Goal: Transaction & Acquisition: Download file/media

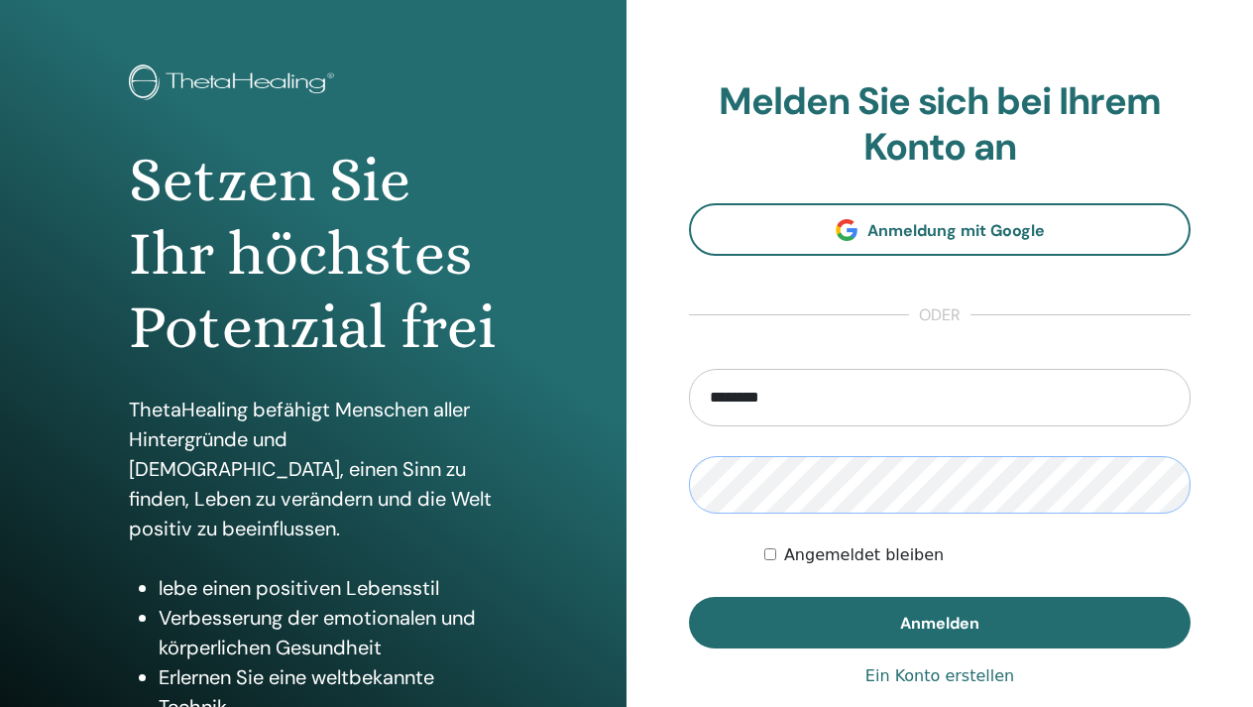
scroll to position [78, 0]
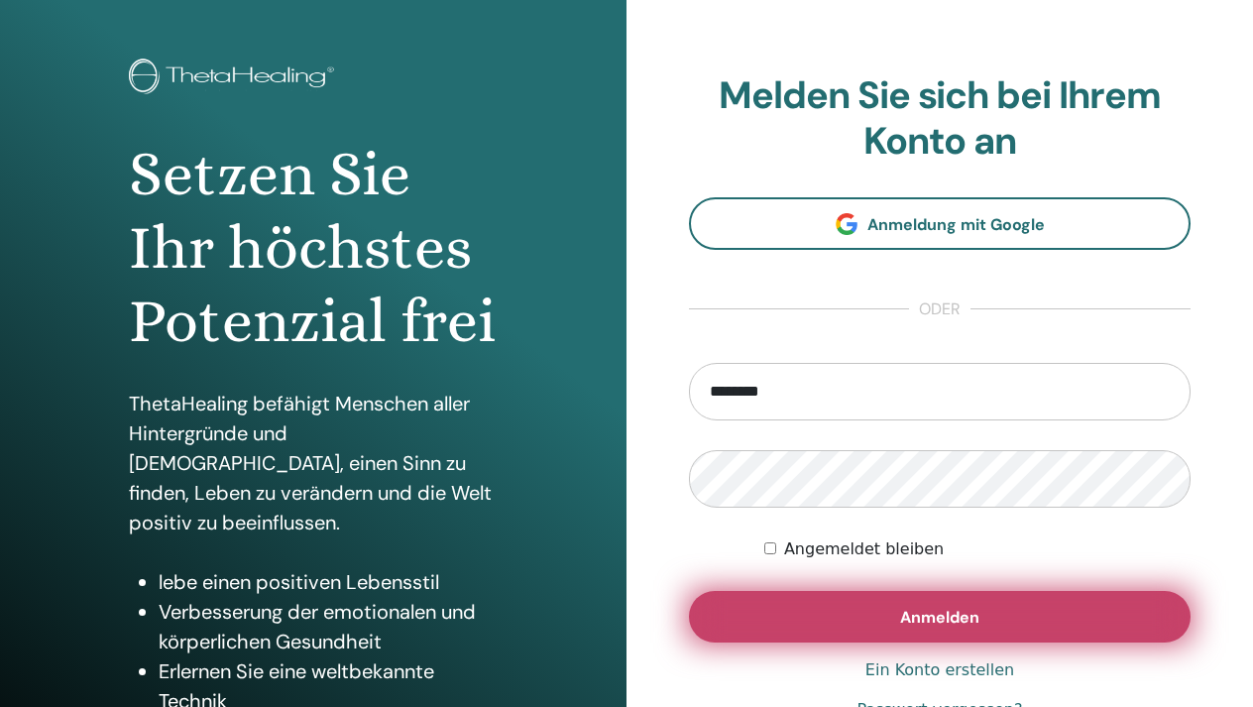
click at [796, 613] on button "Anmelden" at bounding box center [940, 617] width 502 height 52
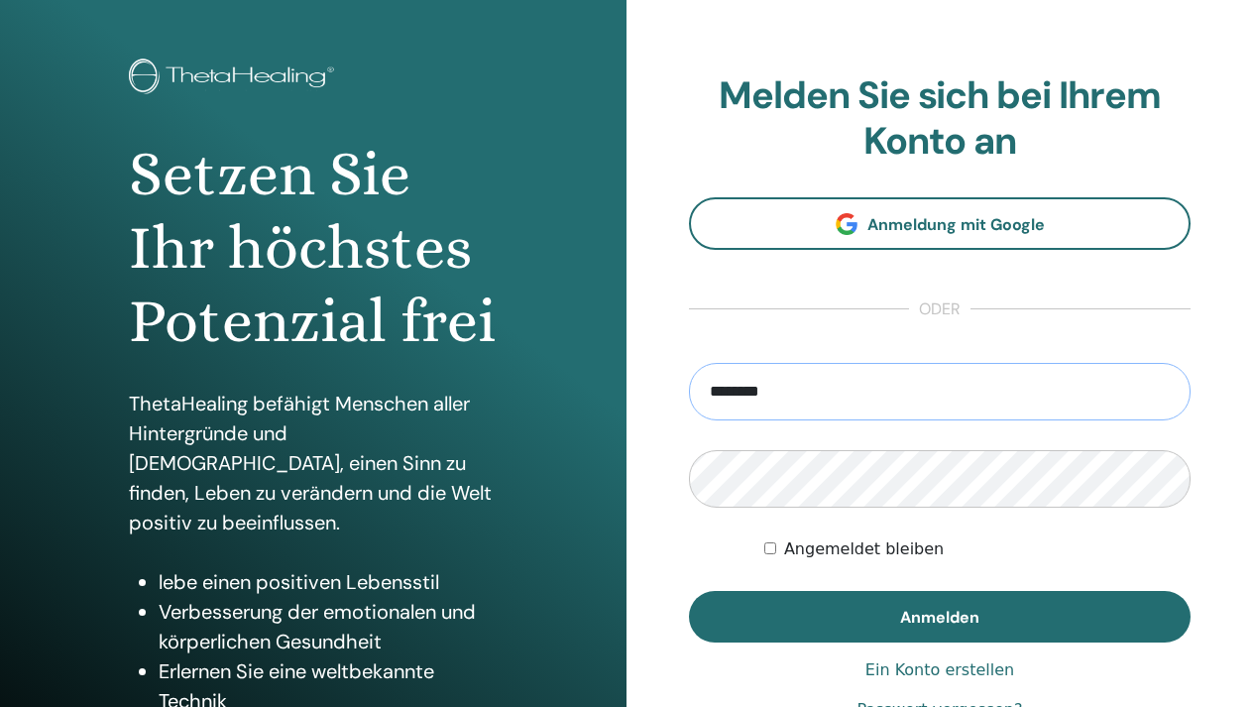
click at [731, 399] on input "********" at bounding box center [940, 391] width 502 height 57
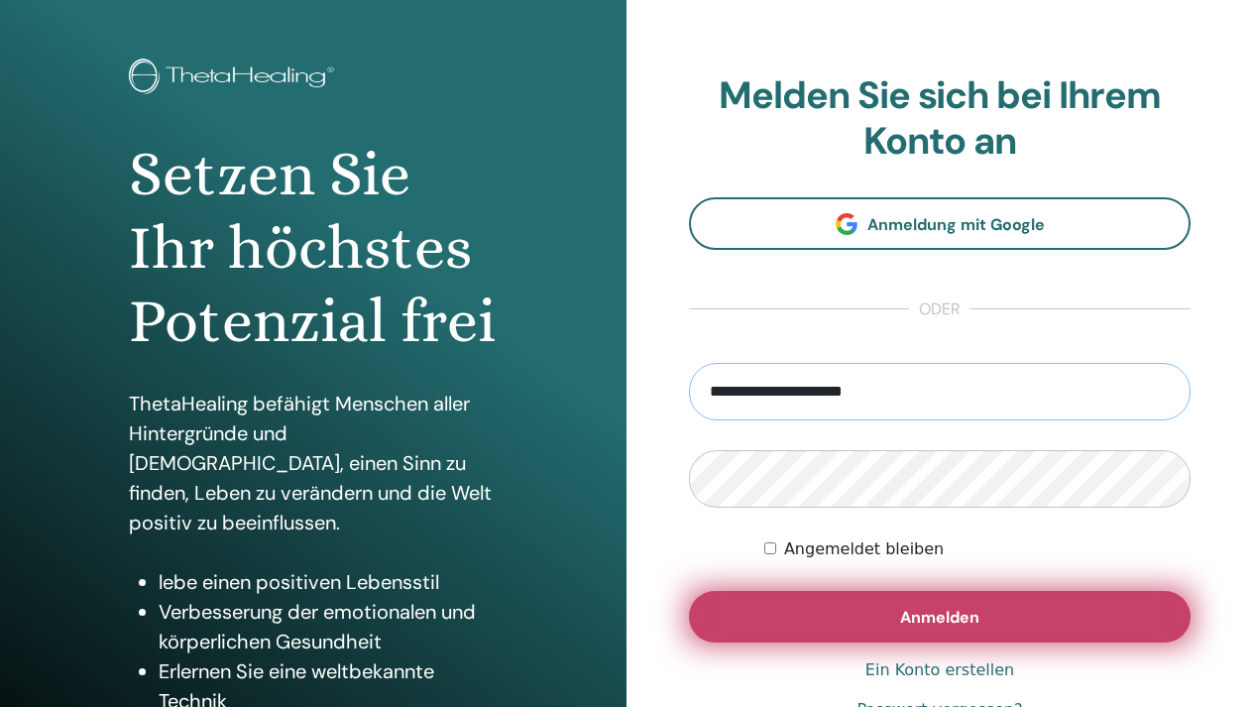
type input "**********"
click at [950, 622] on span "Anmelden" at bounding box center [939, 617] width 79 height 21
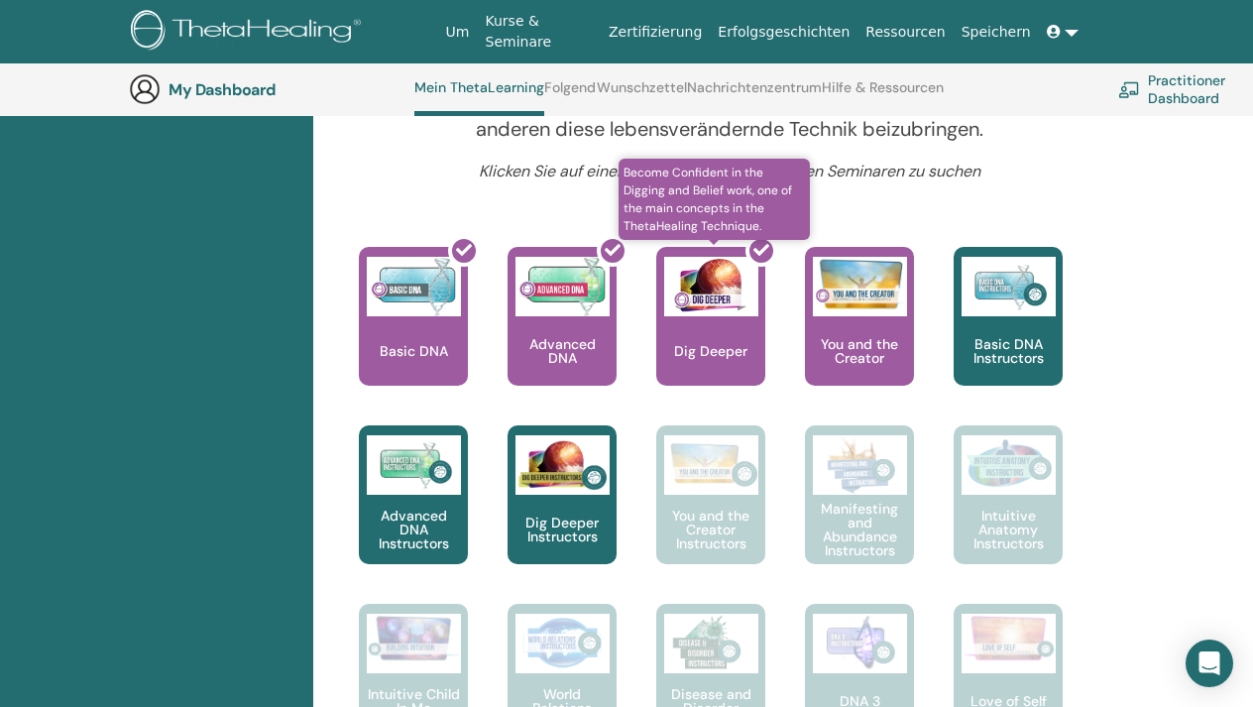
scroll to position [791, 0]
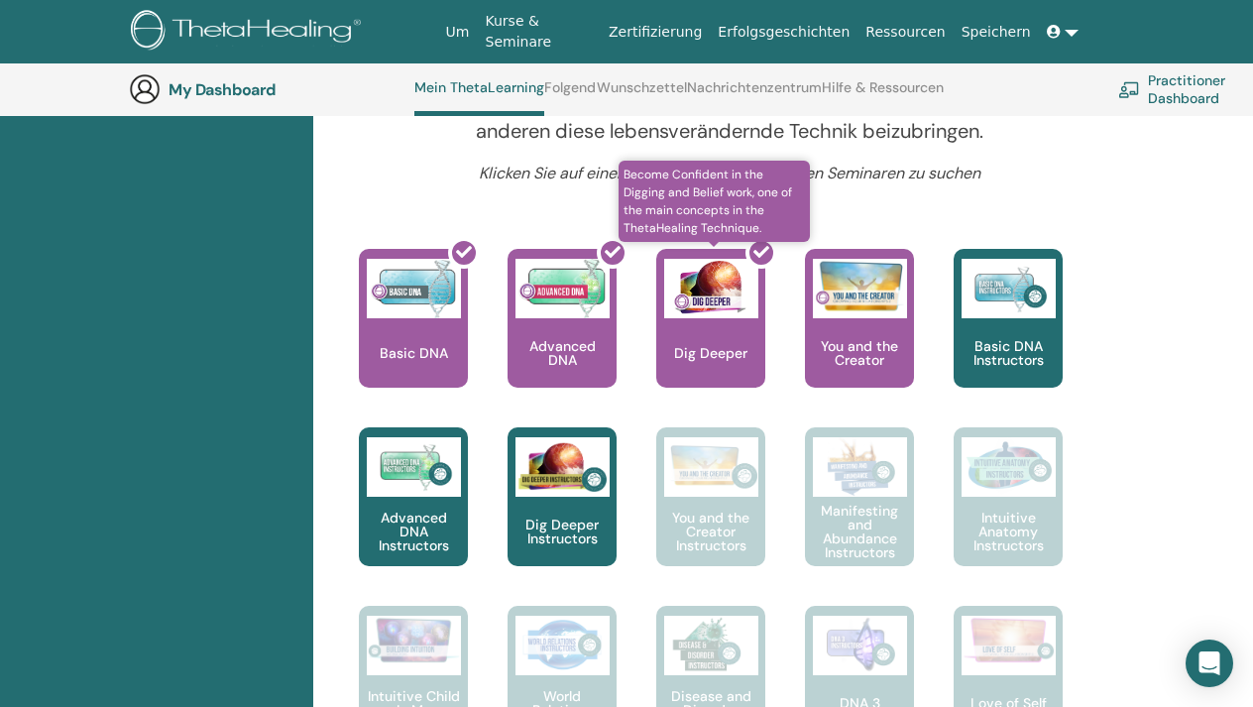
click at [732, 310] on div at bounding box center [722, 326] width 109 height 178
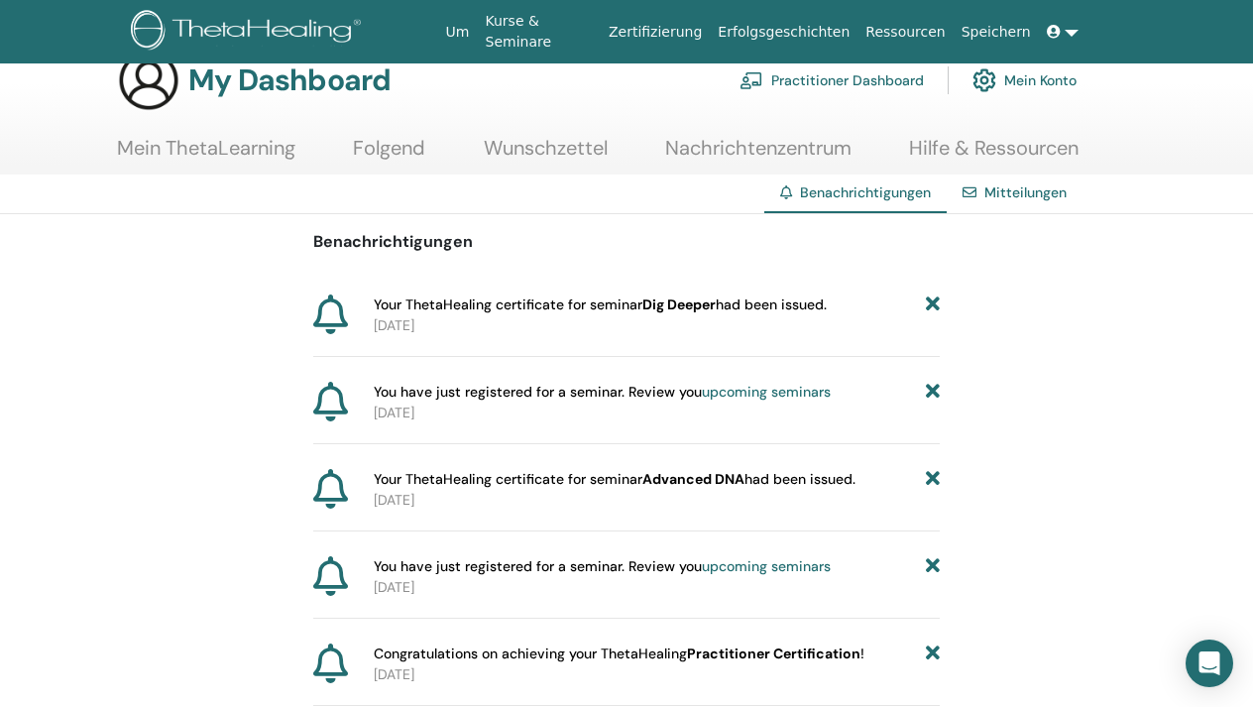
scroll to position [53, 0]
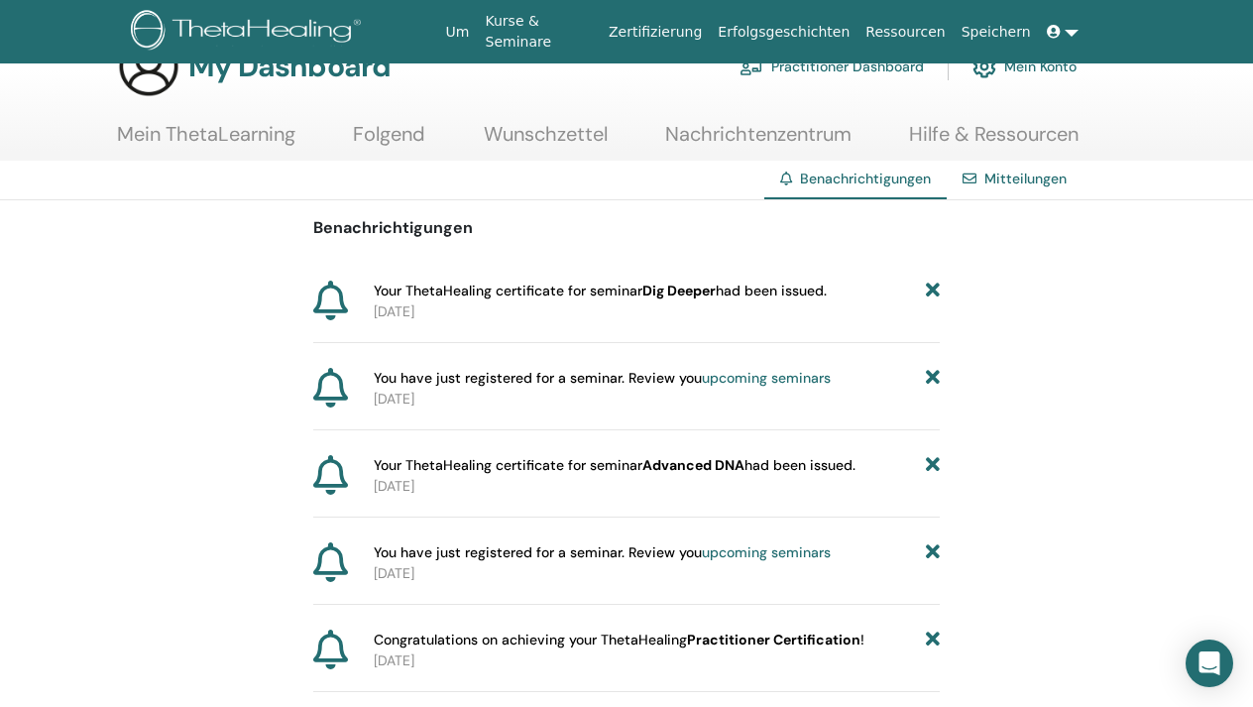
click at [529, 288] on span "Your ThetaHealing certificate for seminar Dig Deeper had been issued." at bounding box center [600, 291] width 453 height 21
click at [625, 296] on span "Your ThetaHealing certificate for seminar Dig Deeper had been issued." at bounding box center [600, 291] width 453 height 21
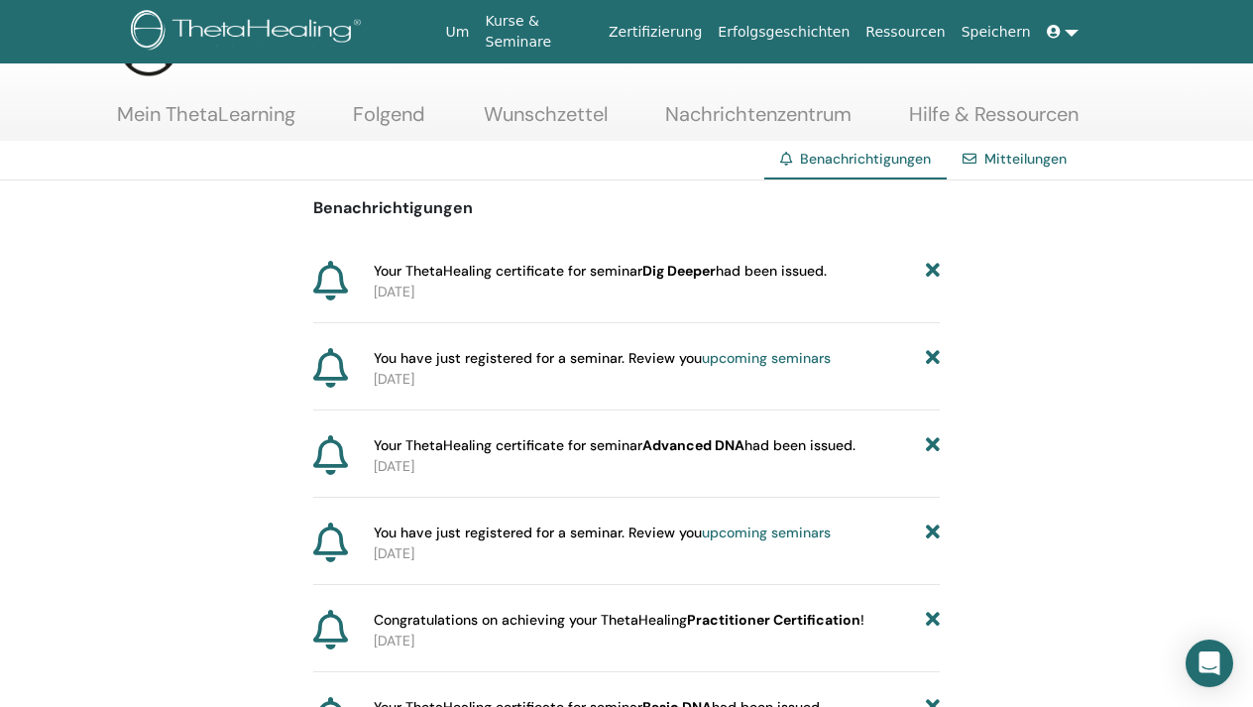
scroll to position [78, 0]
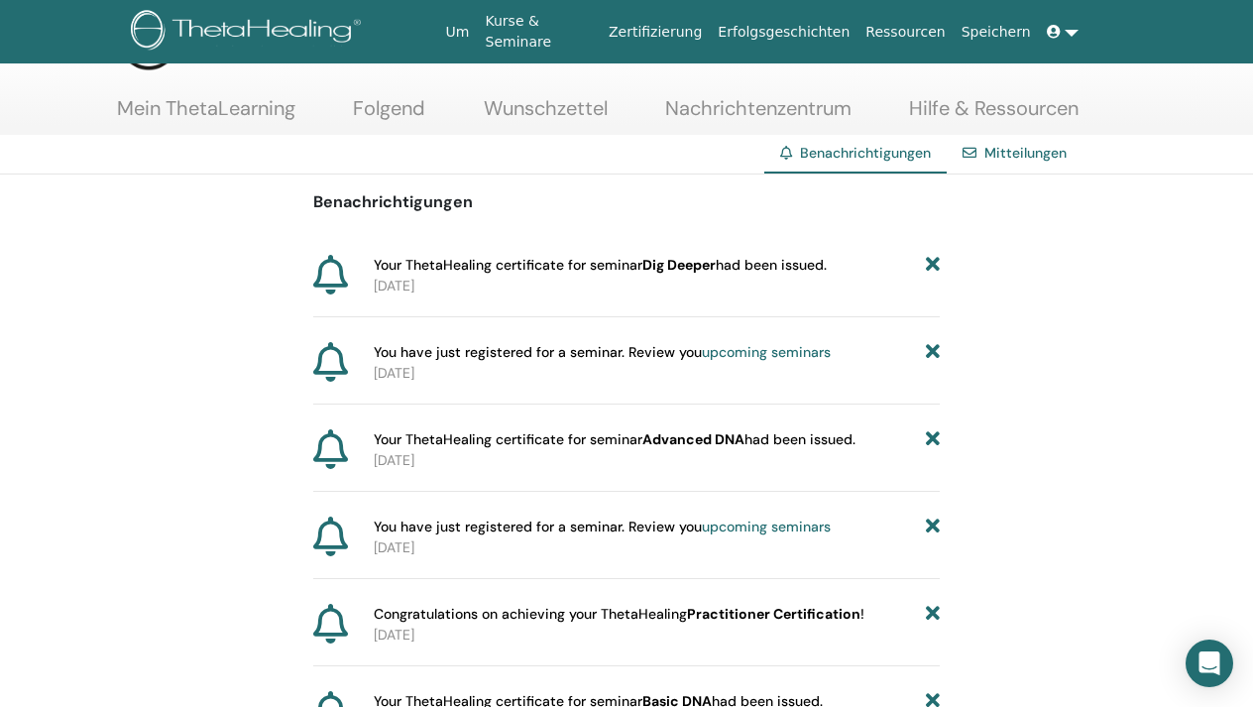
click at [684, 269] on b "Dig Deeper" at bounding box center [678, 265] width 73 height 18
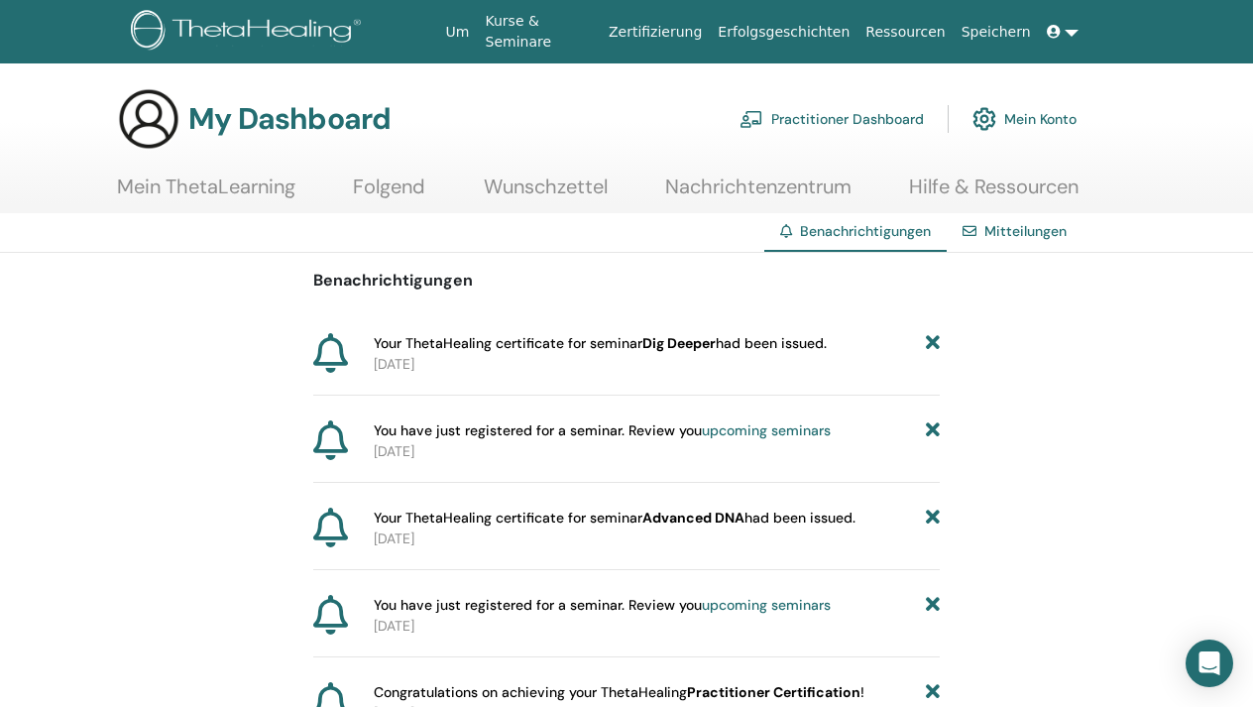
scroll to position [0, 0]
click at [669, 346] on b "Dig Deeper" at bounding box center [678, 343] width 73 height 18
click at [426, 357] on p "2025-08-13" at bounding box center [657, 364] width 566 height 21
click at [259, 189] on link "Mein ThetaLearning" at bounding box center [206, 193] width 178 height 39
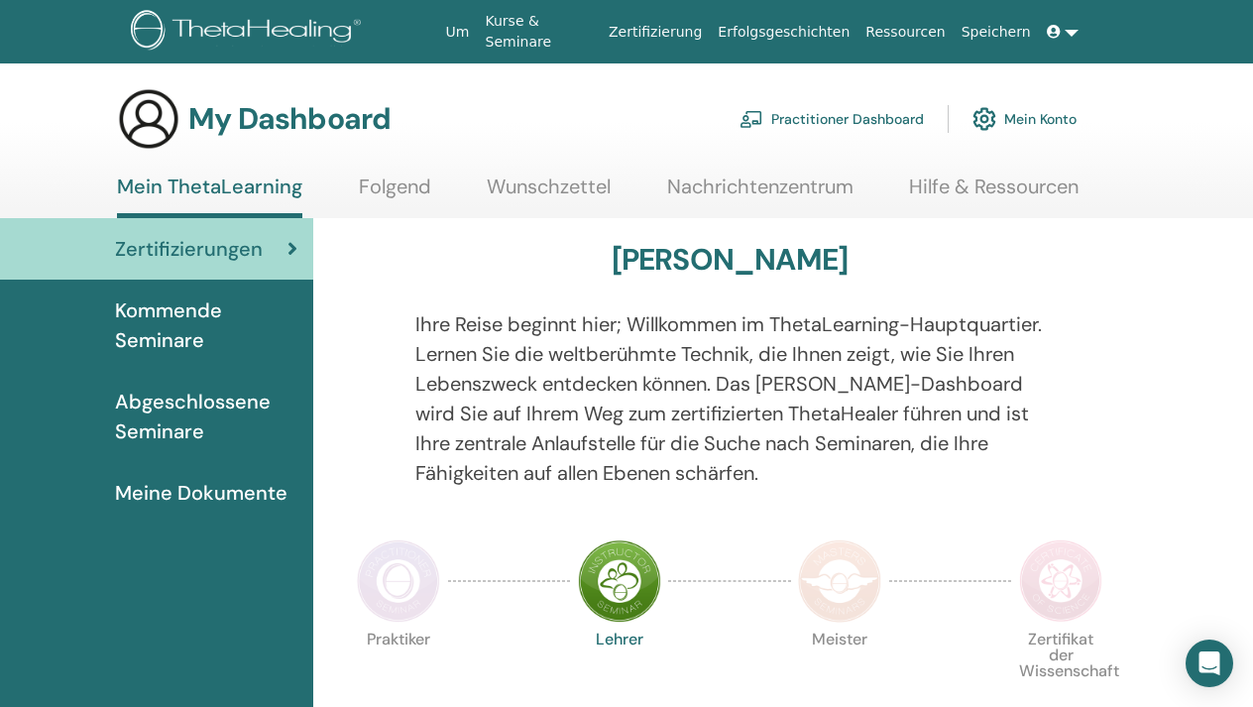
click at [191, 423] on span "Abgeschlossene Seminare" at bounding box center [206, 416] width 182 height 59
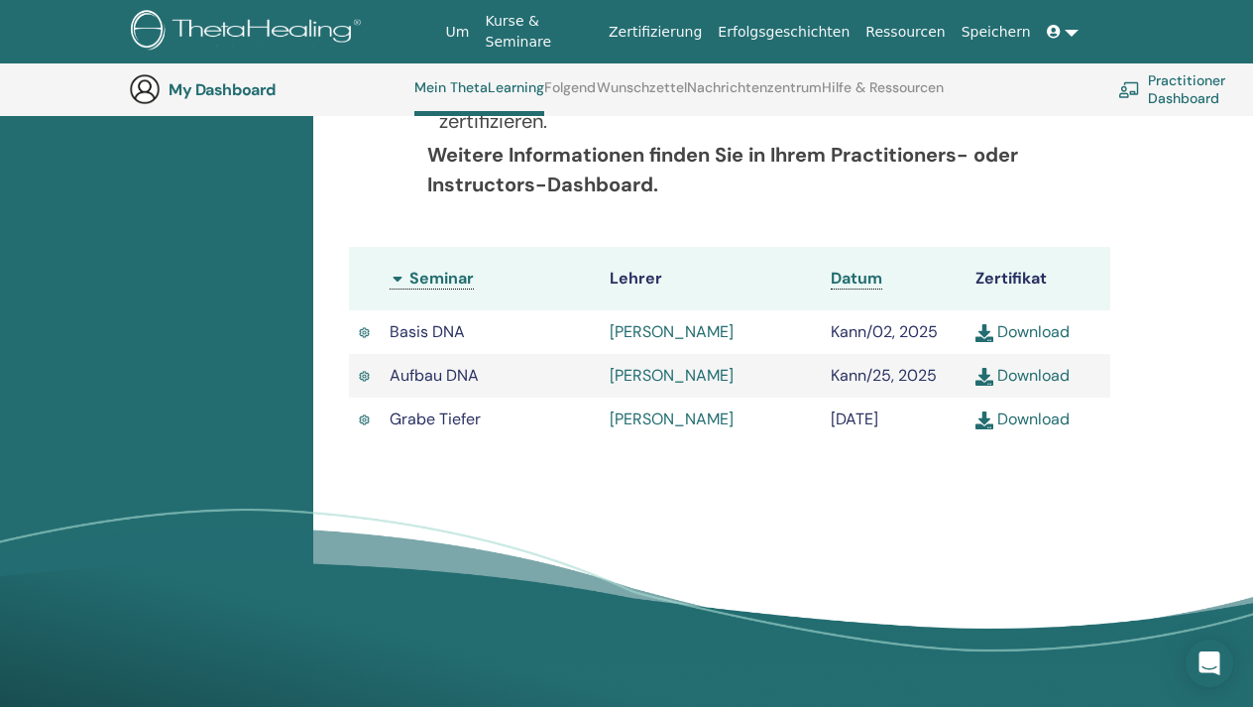
scroll to position [523, 0]
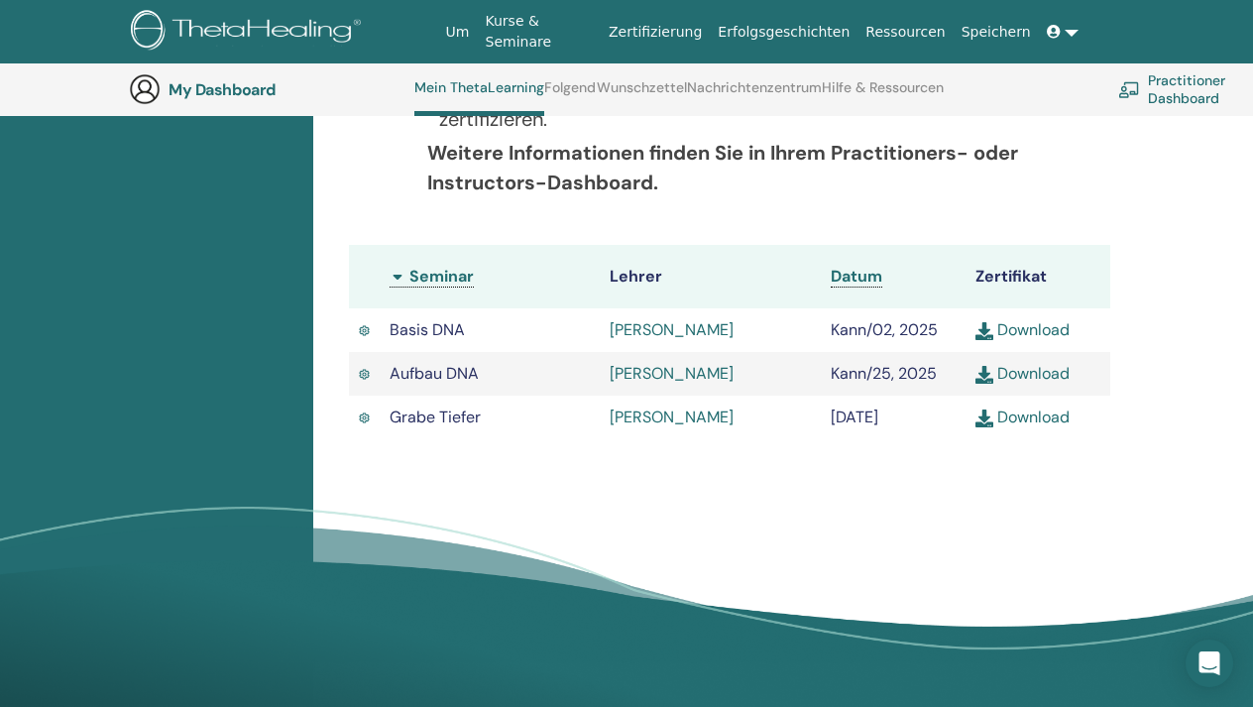
click at [1005, 427] on link "Download" at bounding box center [1022, 416] width 94 height 21
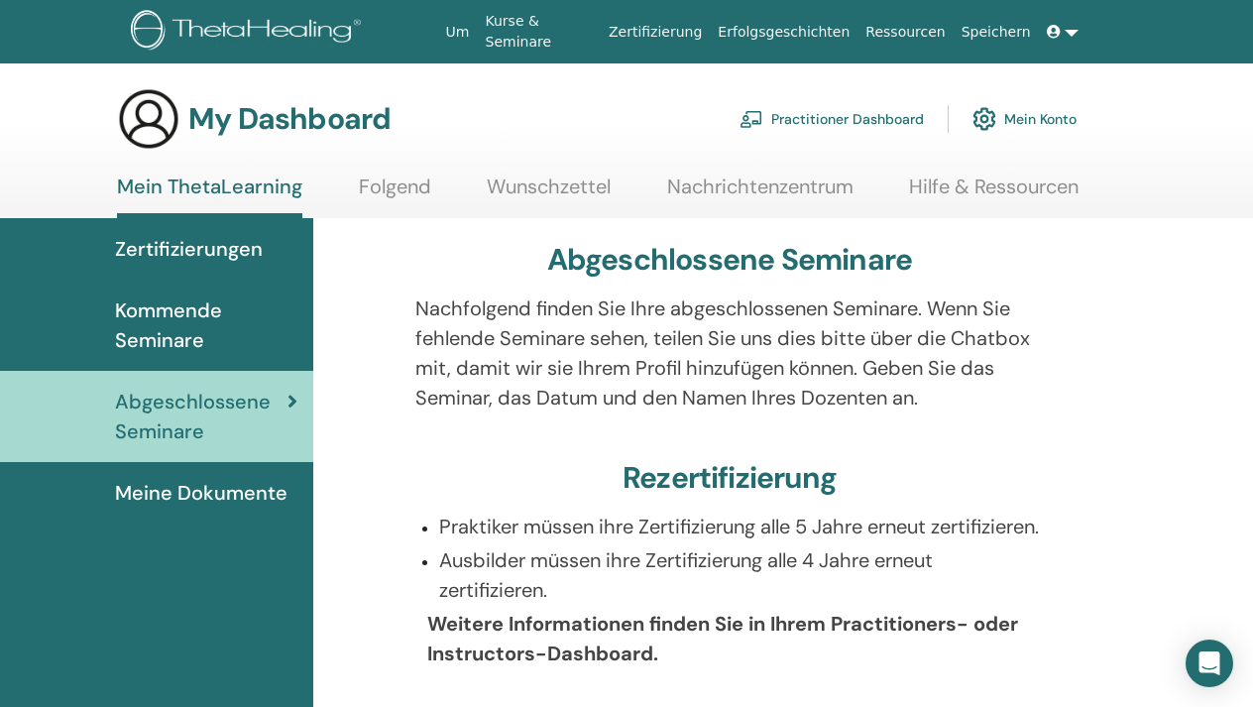
scroll to position [0, 0]
click at [1073, 33] on link at bounding box center [1063, 32] width 48 height 37
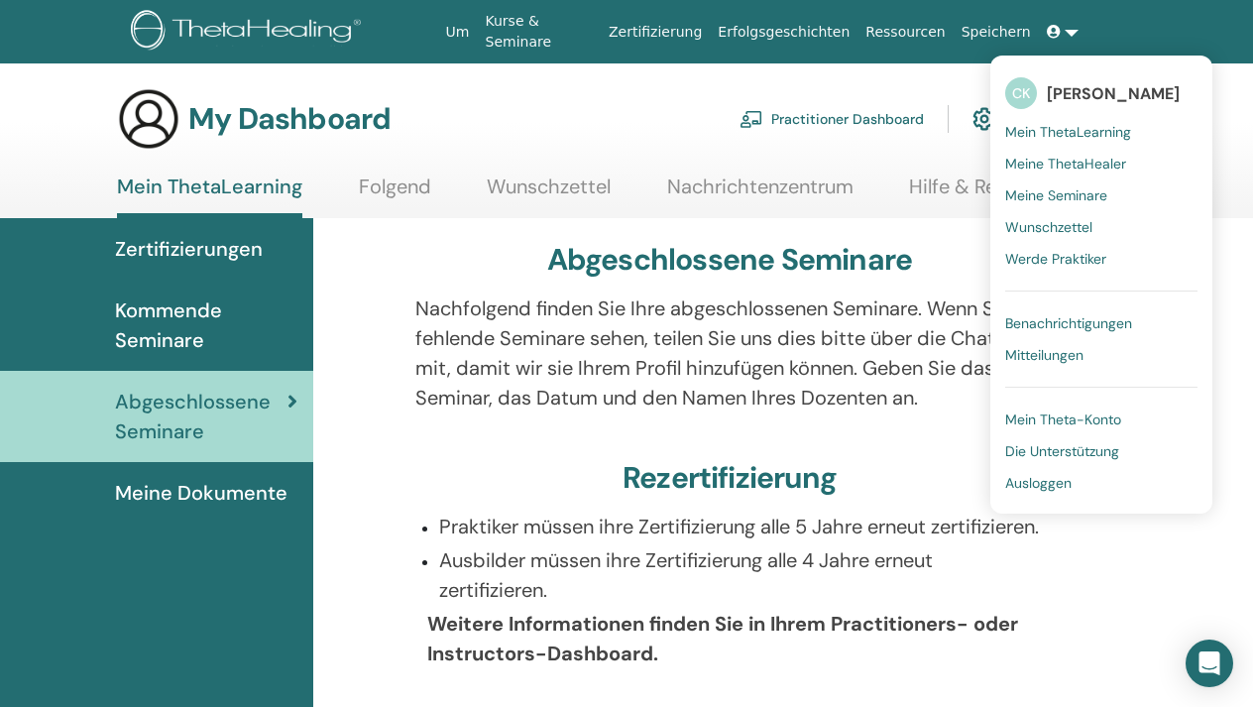
click at [1042, 474] on span "Ausloggen" at bounding box center [1038, 483] width 66 height 18
click at [1039, 485] on span "Ausloggen" at bounding box center [1038, 483] width 66 height 18
